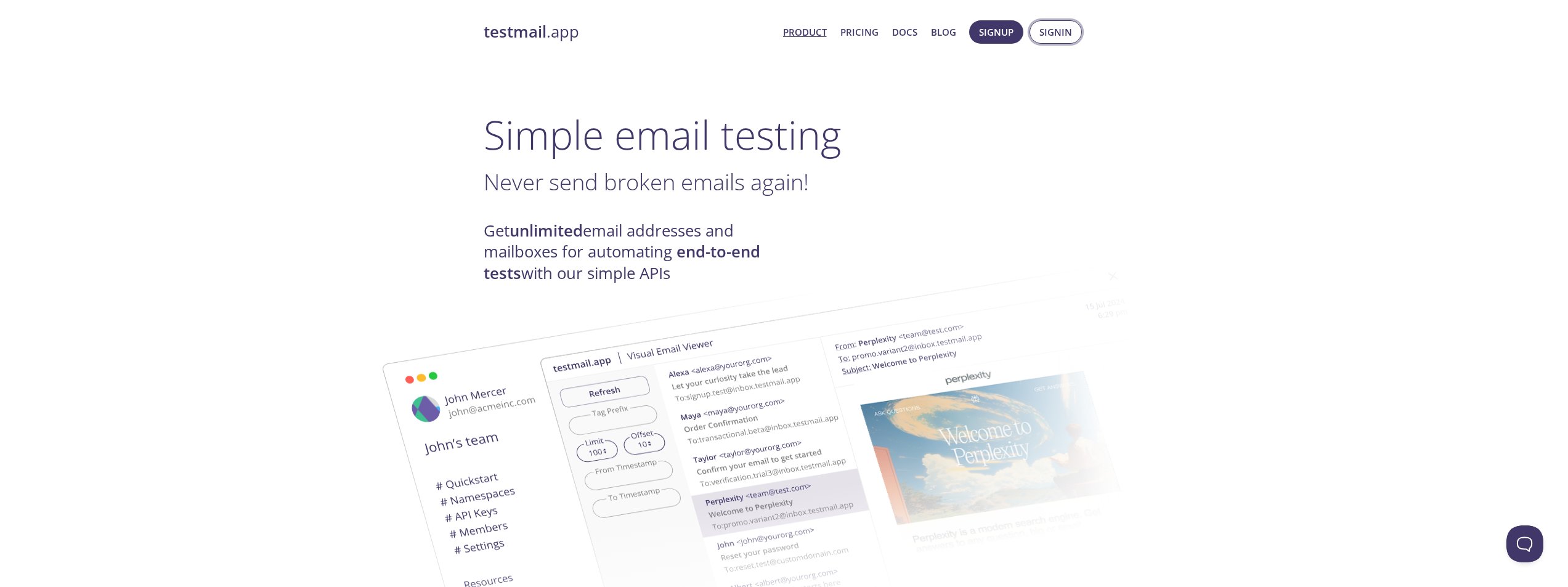
click at [1065, 30] on span "Signin" at bounding box center [1056, 32] width 33 height 16
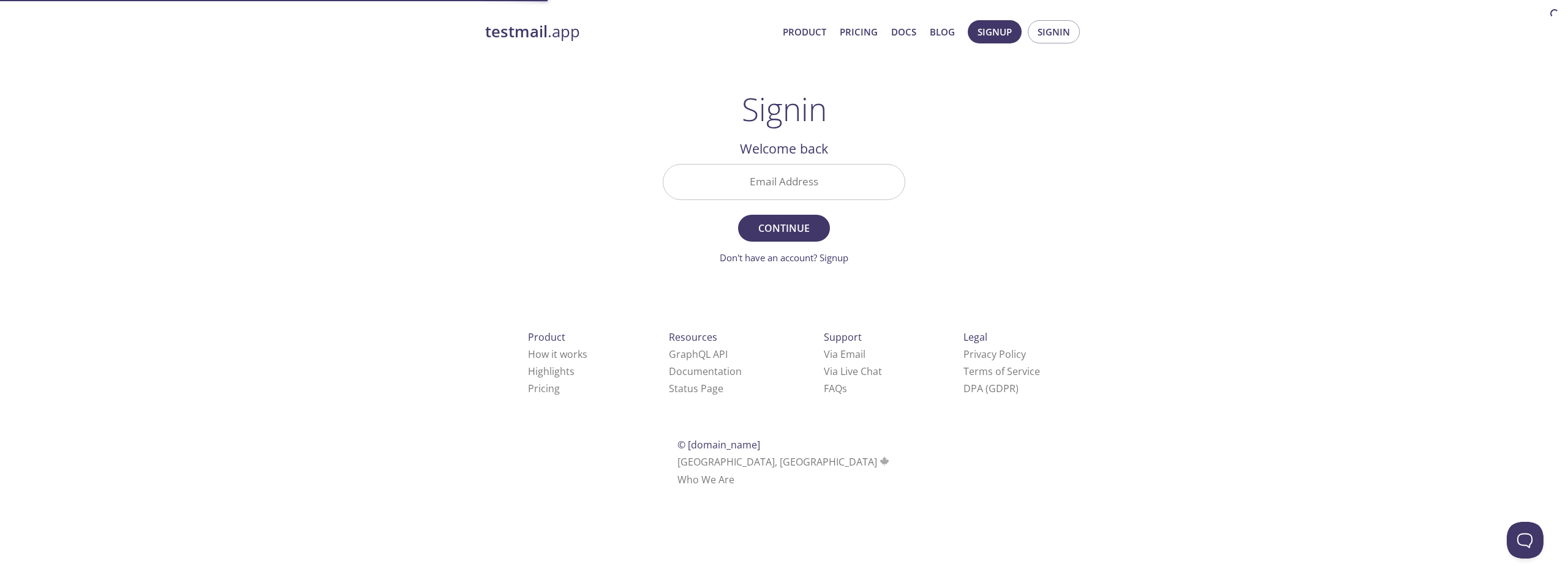
click at [808, 181] on input "Email Address" at bounding box center [784, 182] width 241 height 35
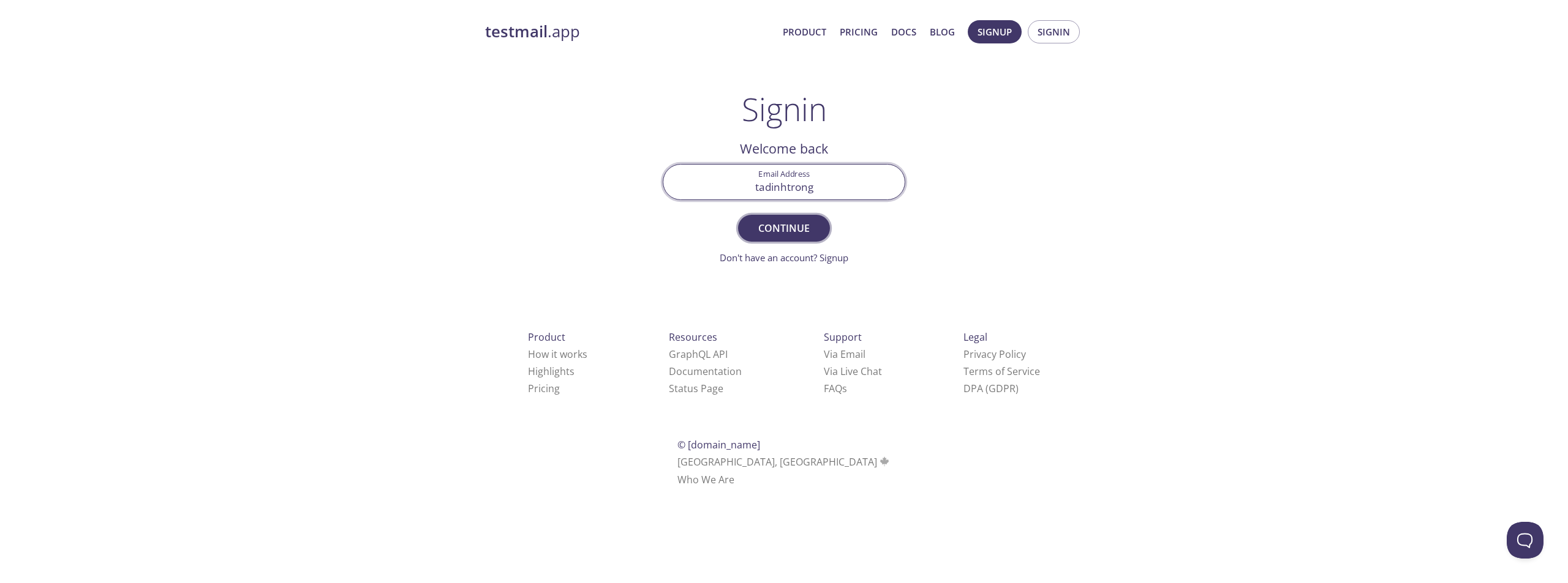
click at [794, 226] on span "Continue" at bounding box center [784, 228] width 65 height 17
click at [845, 181] on input "tadinhtrong" at bounding box center [784, 182] width 241 height 35
paste input "[DOMAIN_NAME]"
click at [784, 186] on input "[DOMAIN_NAME]" at bounding box center [784, 182] width 241 height 35
type input "[EMAIL_ADDRESS][DOMAIN_NAME]"
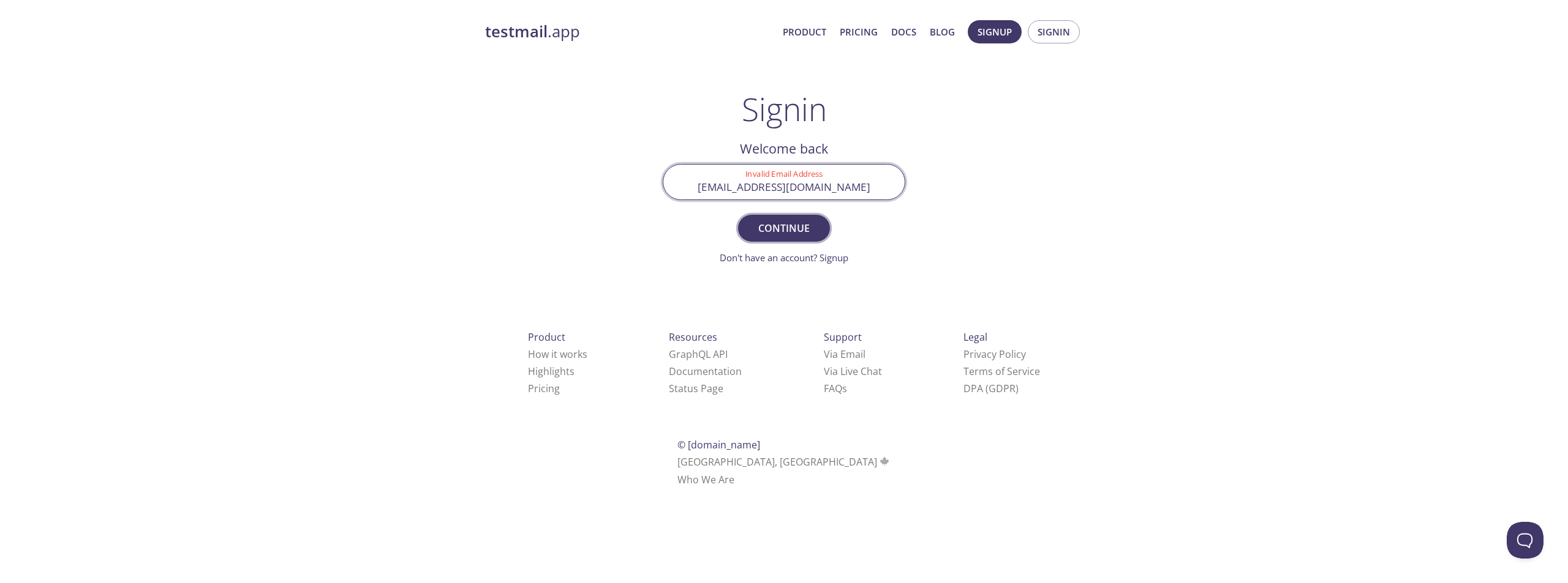
click at [800, 231] on span "Continue" at bounding box center [784, 228] width 65 height 17
